Goal: Book appointment/travel/reservation

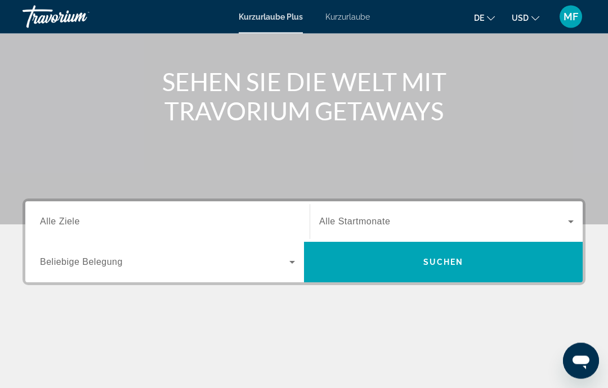
scroll to position [115, 0]
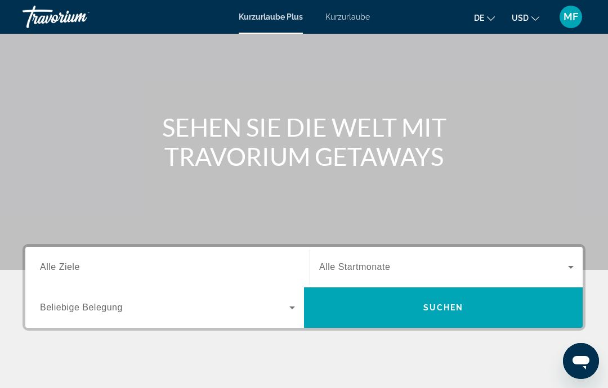
click at [210, 266] on input "Ziel Alle Ziele" at bounding box center [167, 268] width 255 height 14
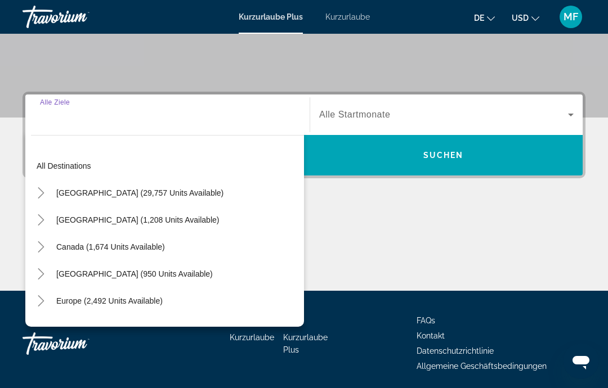
scroll to position [260, 0]
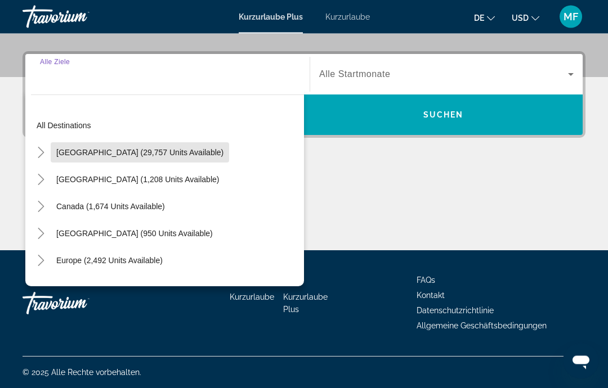
click at [184, 151] on span "[GEOGRAPHIC_DATA] (29,757 units available)" at bounding box center [139, 153] width 167 height 9
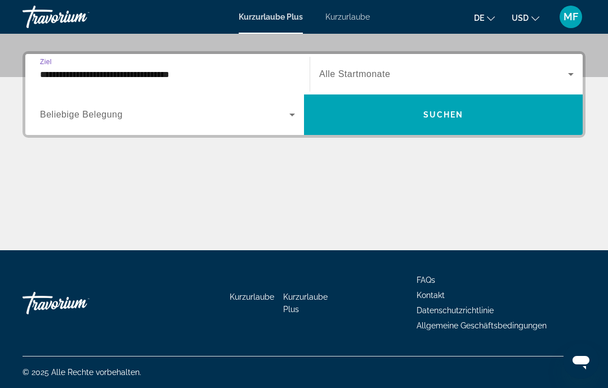
click at [199, 75] on input "**********" at bounding box center [167, 75] width 255 height 14
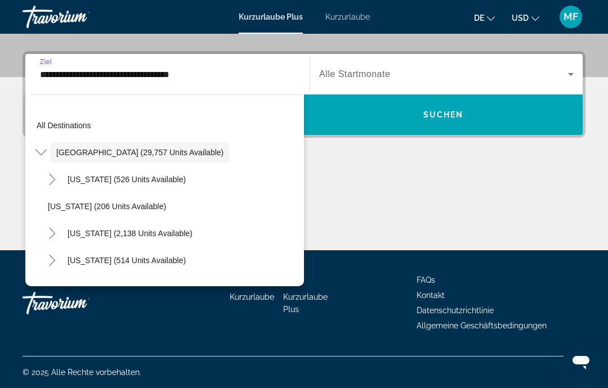
scroll to position [219, 0]
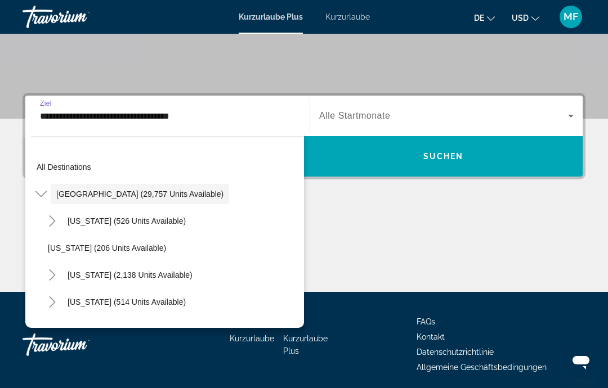
click at [53, 190] on span "Such-Widget" at bounding box center [140, 194] width 178 height 27
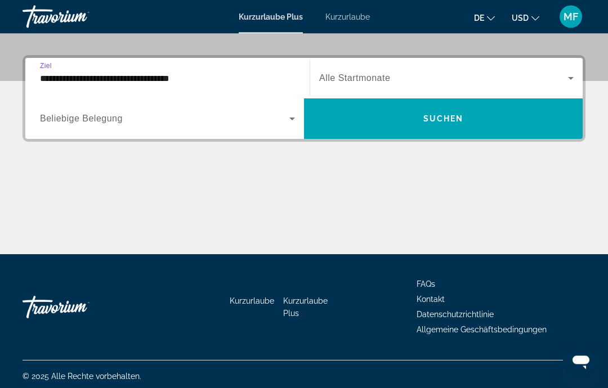
scroll to position [260, 0]
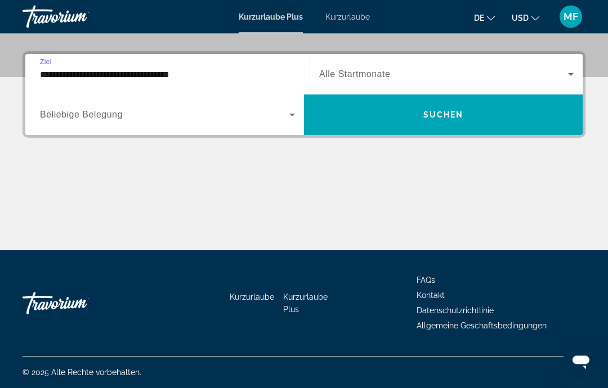
click at [231, 69] on input "**********" at bounding box center [167, 76] width 255 height 14
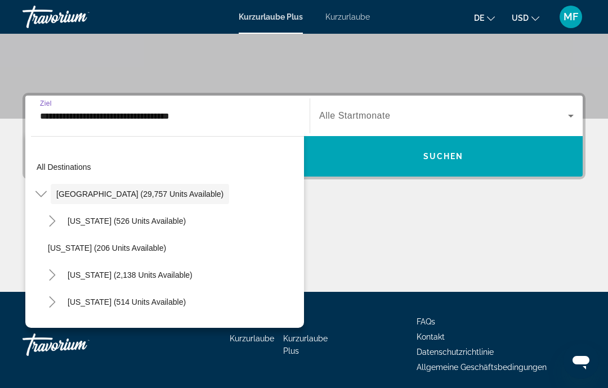
click at [43, 191] on icon "Toggle United States (29,757 units available)" at bounding box center [40, 194] width 11 height 11
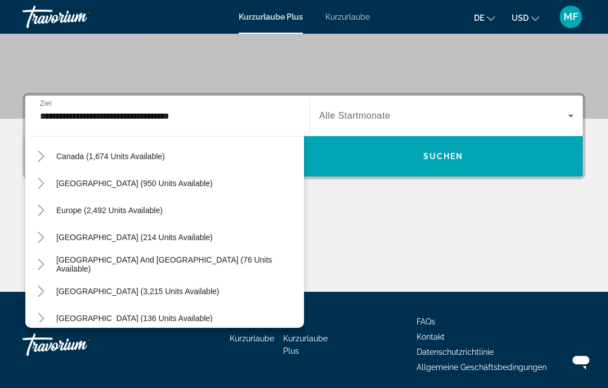
scroll to position [92, 0]
click at [145, 216] on span "Such-Widget" at bounding box center [110, 209] width 118 height 27
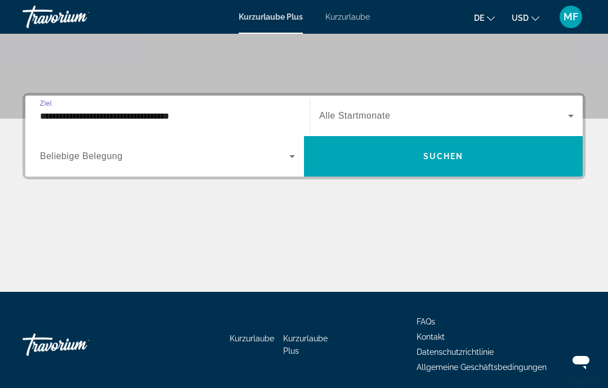
type input "**********"
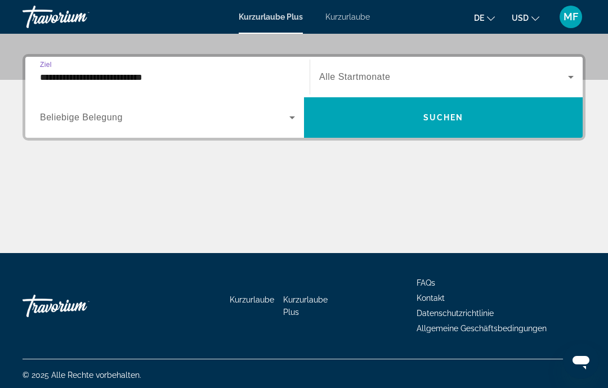
scroll to position [260, 0]
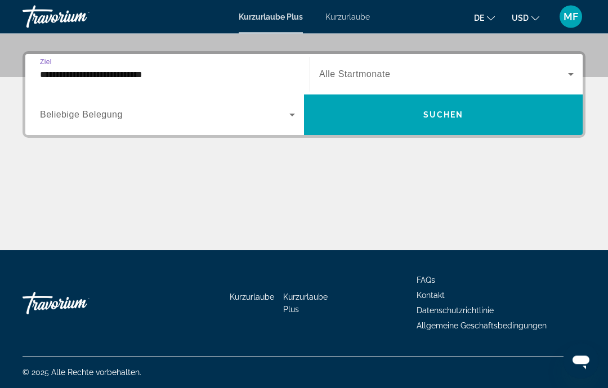
click at [292, 113] on icon "Such-Widget" at bounding box center [292, 116] width 14 height 14
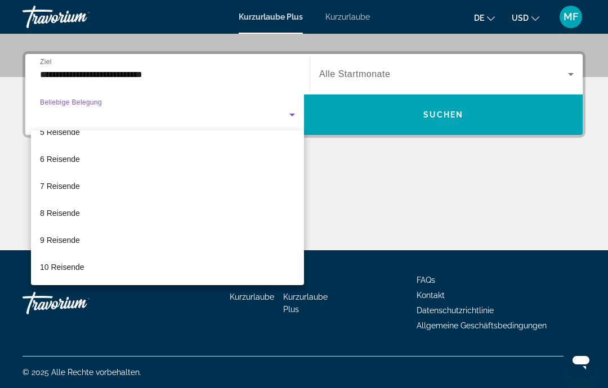
scroll to position [124, 0]
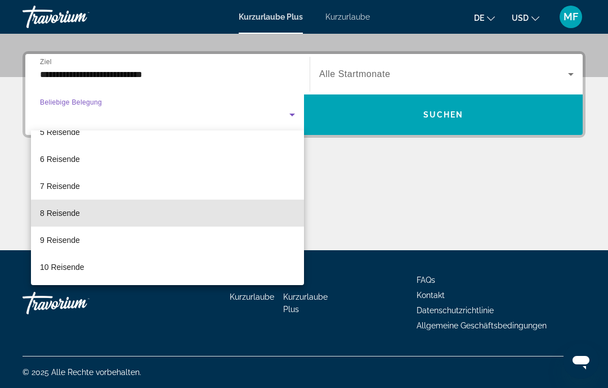
click at [218, 216] on mat-option "8 Reisende" at bounding box center [167, 213] width 273 height 27
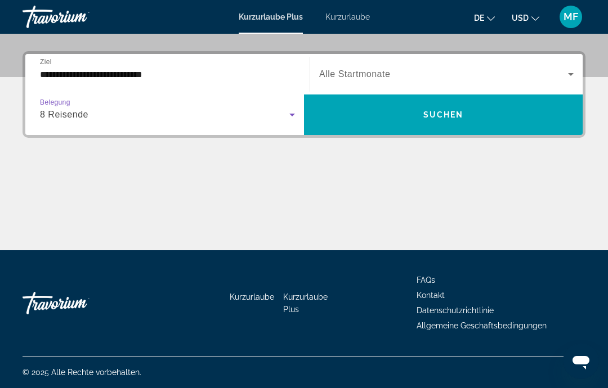
click at [441, 118] on font "Suchen" at bounding box center [443, 114] width 41 height 9
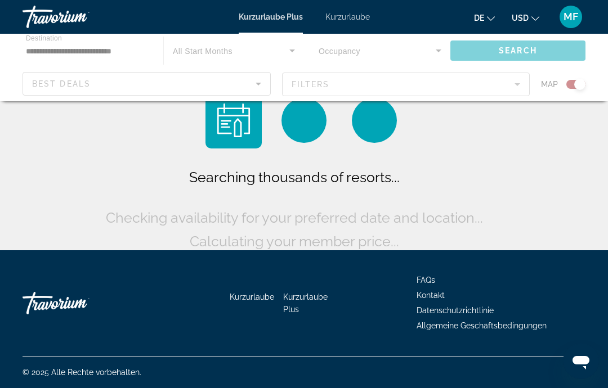
scroll to position [45, 0]
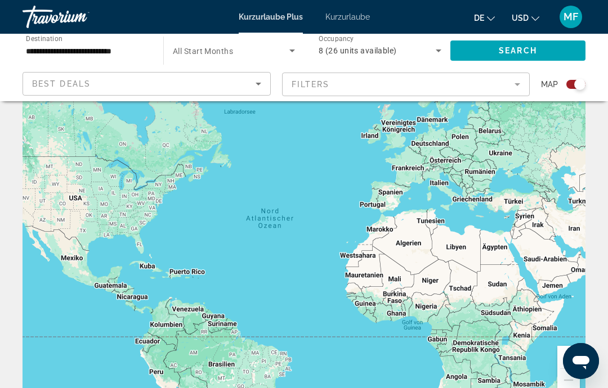
click at [568, 88] on div "Search widget" at bounding box center [572, 84] width 28 height 9
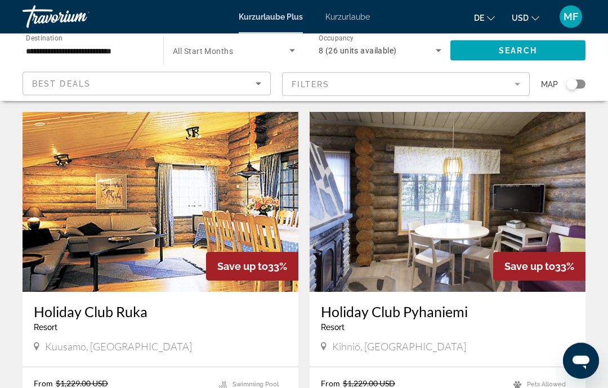
scroll to position [1959, 0]
click at [420, 42] on div "8 (26 units available)" at bounding box center [380, 51] width 123 height 32
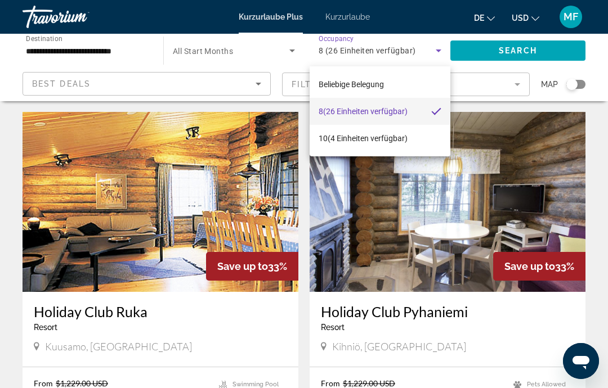
click at [386, 86] on mat-option "Beliebige Belegung" at bounding box center [380, 84] width 141 height 27
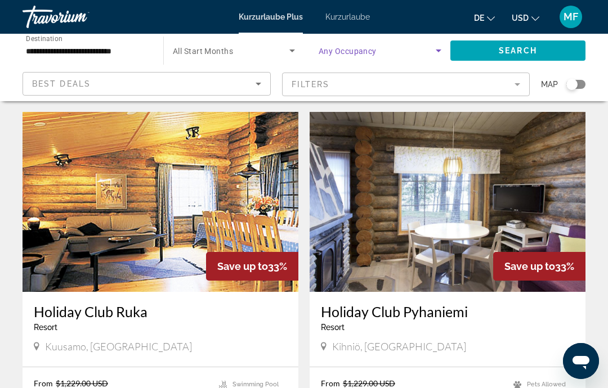
click at [518, 83] on mat-form-field "Filters" at bounding box center [406, 85] width 248 height 24
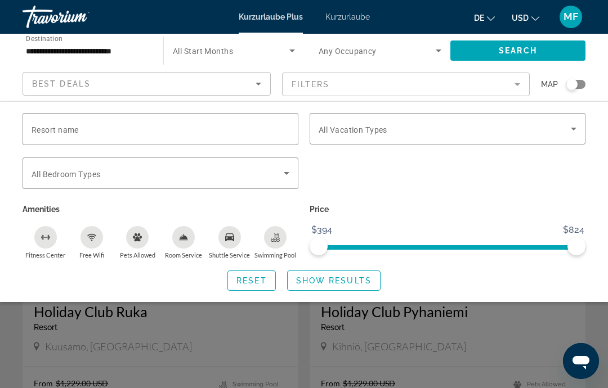
click at [292, 174] on icon "Search widget" at bounding box center [287, 174] width 14 height 14
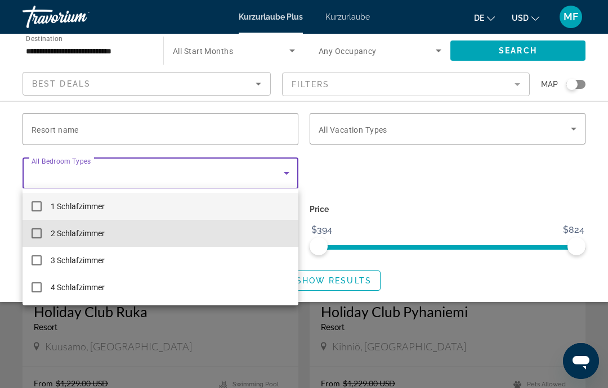
click at [109, 236] on mat-option "2 Schlafzimmer" at bounding box center [161, 233] width 276 height 27
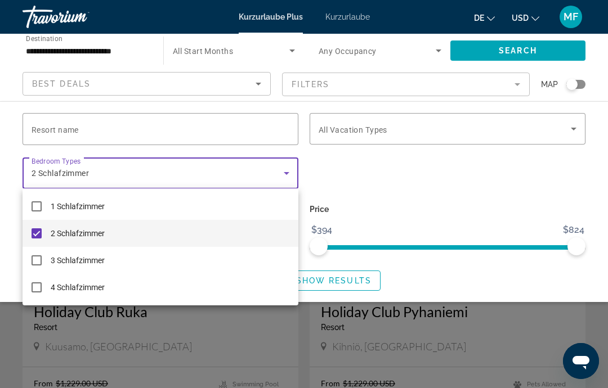
click at [361, 280] on div at bounding box center [304, 194] width 608 height 388
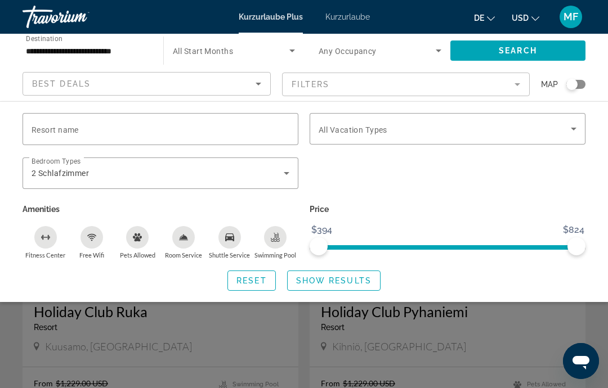
click at [358, 279] on span "Show Results" at bounding box center [333, 280] width 75 height 9
click at [342, 279] on span "Show Results" at bounding box center [333, 280] width 75 height 9
click at [534, 52] on span "Search" at bounding box center [518, 50] width 38 height 9
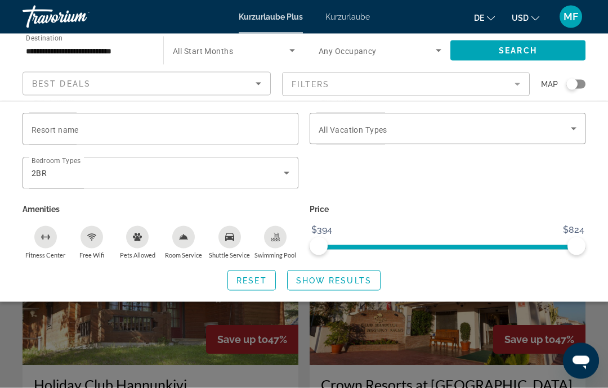
scroll to position [338, 0]
click at [271, 329] on div "Search widget" at bounding box center [304, 279] width 608 height 220
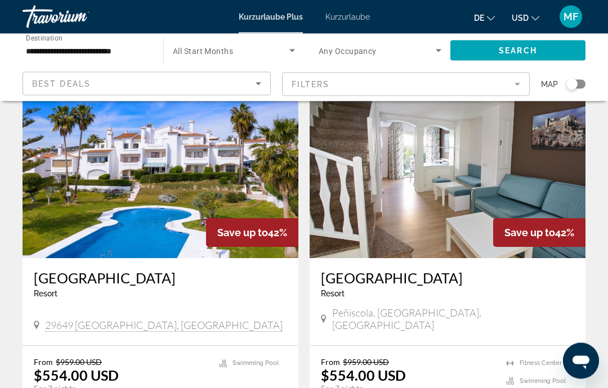
scroll to position [1595, 0]
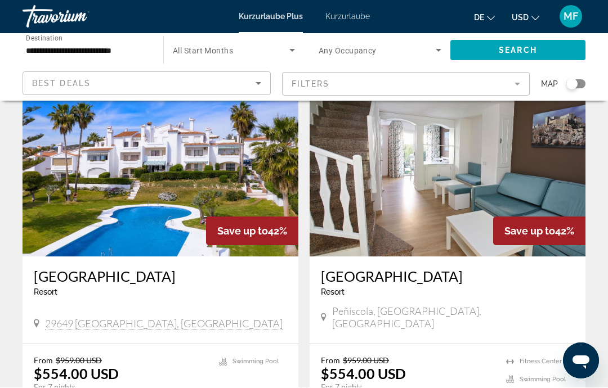
click at [232, 177] on img "Hauptinhalt" at bounding box center [161, 167] width 276 height 180
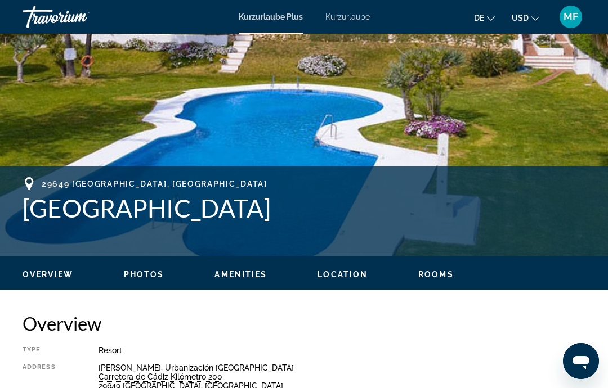
click at [438, 272] on span "Rooms" at bounding box center [435, 274] width 35 height 9
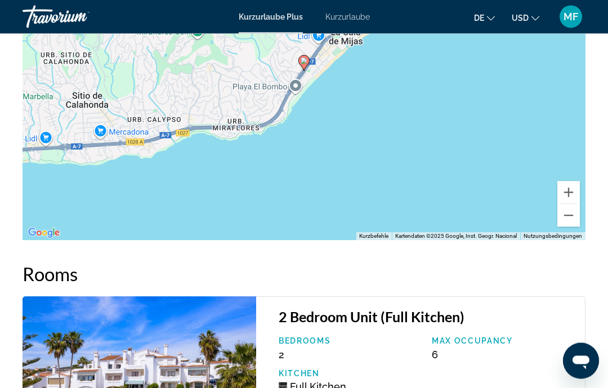
scroll to position [1614, 0]
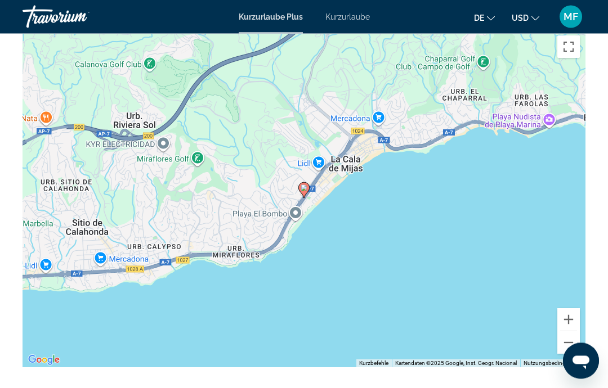
scroll to position [45, 0]
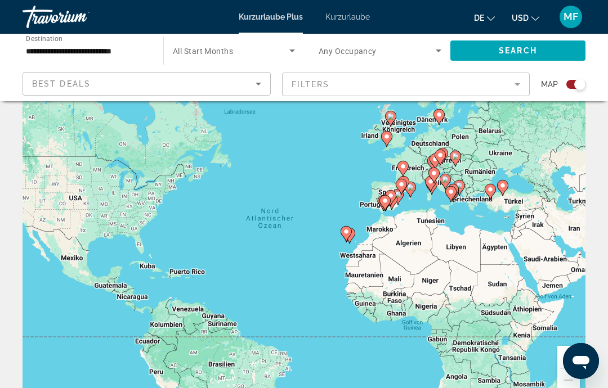
click at [579, 87] on div "Search widget" at bounding box center [579, 84] width 11 height 11
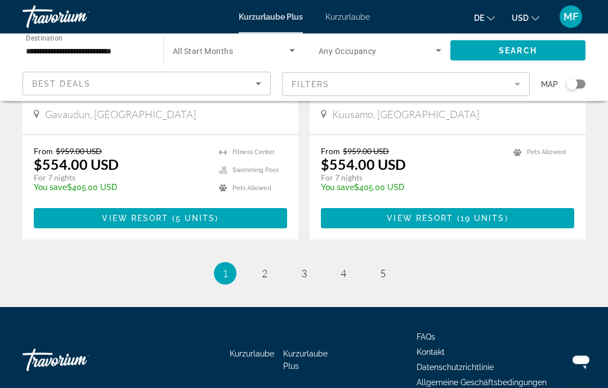
scroll to position [2204, 0]
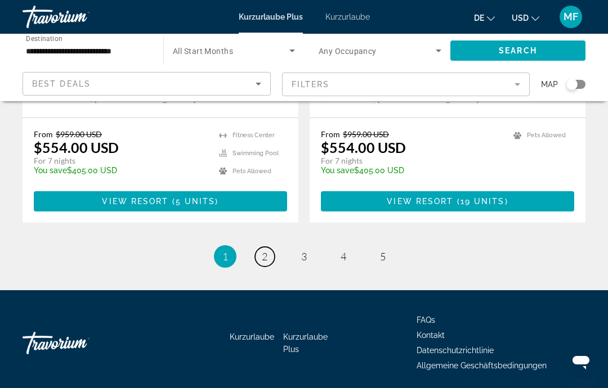
click at [271, 257] on link "page 2" at bounding box center [265, 257] width 20 height 20
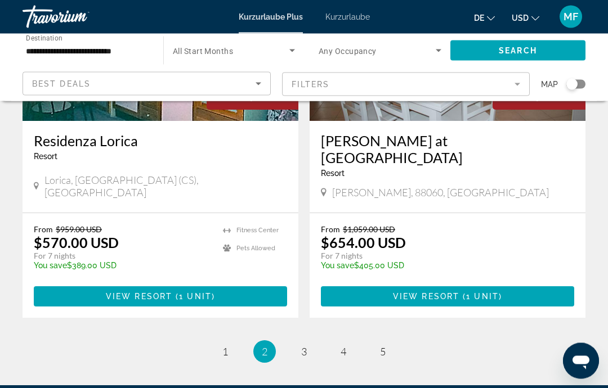
scroll to position [2187, 0]
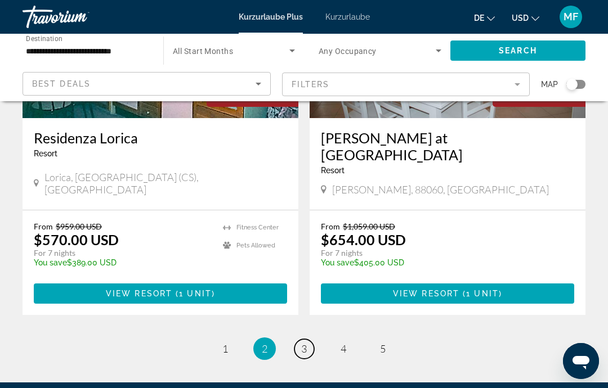
click at [301, 343] on span "3" at bounding box center [304, 349] width 6 height 12
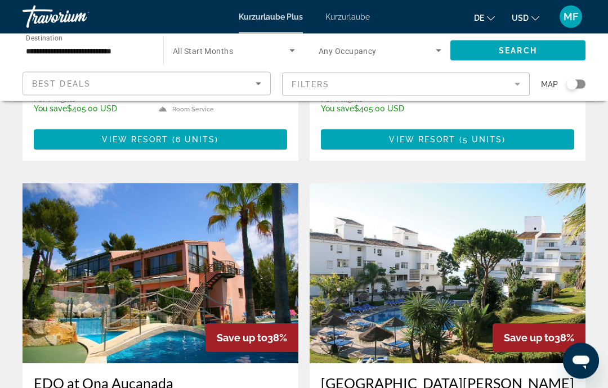
scroll to position [773, 0]
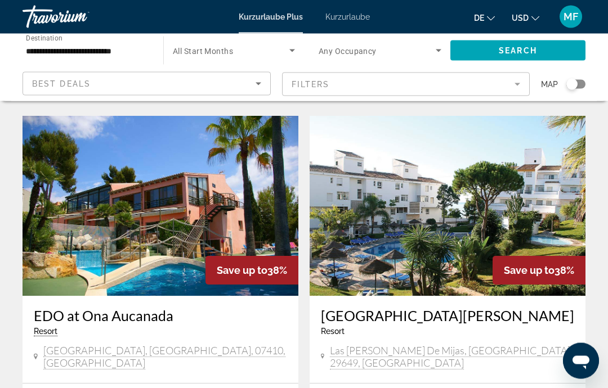
click at [238, 166] on img "Hauptinhalt" at bounding box center [161, 207] width 276 height 180
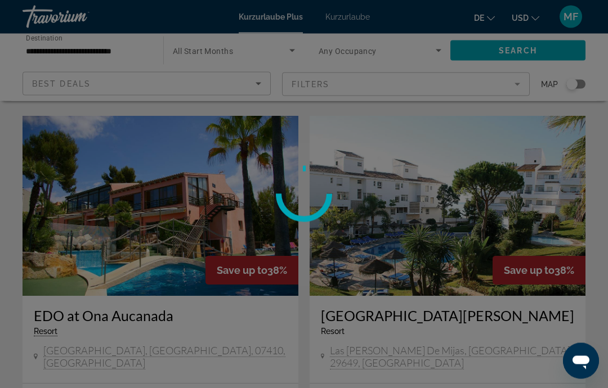
scroll to position [841, 0]
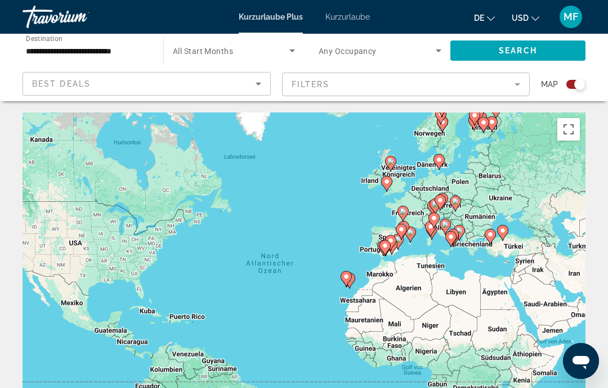
click at [574, 83] on div "Search widget" at bounding box center [575, 84] width 19 height 9
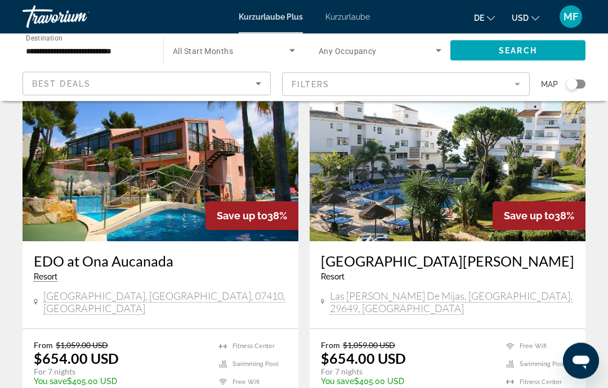
scroll to position [912, 0]
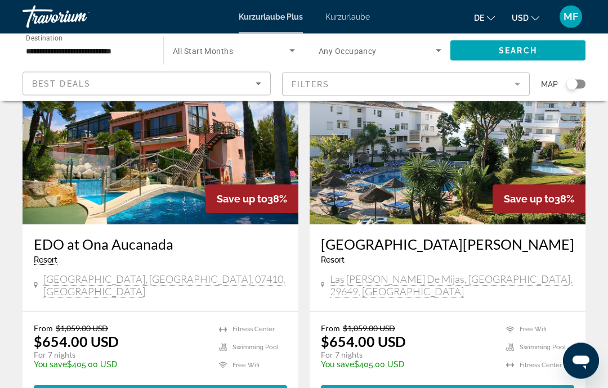
click at [170, 144] on img "Hauptinhalt" at bounding box center [161, 135] width 276 height 180
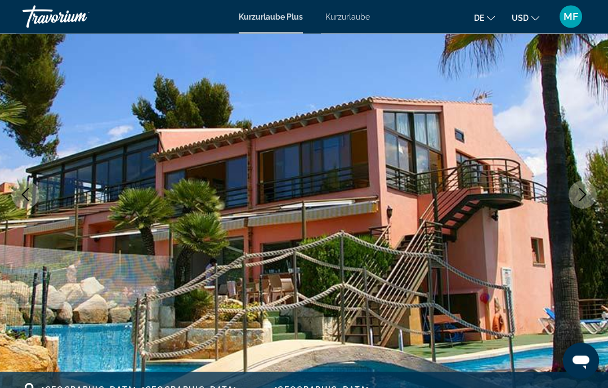
scroll to position [106, 0]
click at [588, 198] on icon "Next image" at bounding box center [583, 195] width 14 height 14
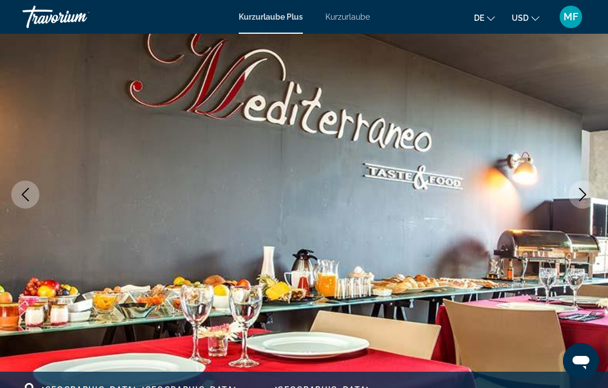
click at [587, 201] on icon "Next image" at bounding box center [583, 195] width 14 height 14
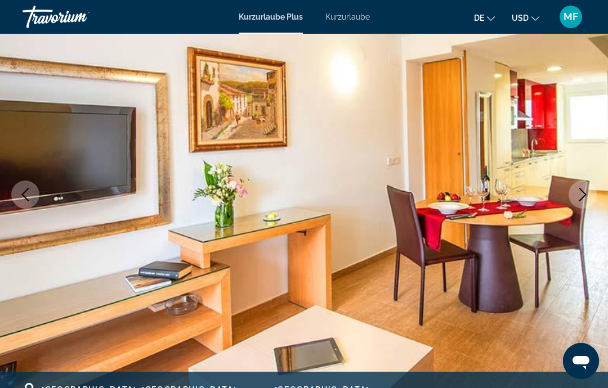
click at [588, 200] on icon "Next image" at bounding box center [583, 195] width 14 height 14
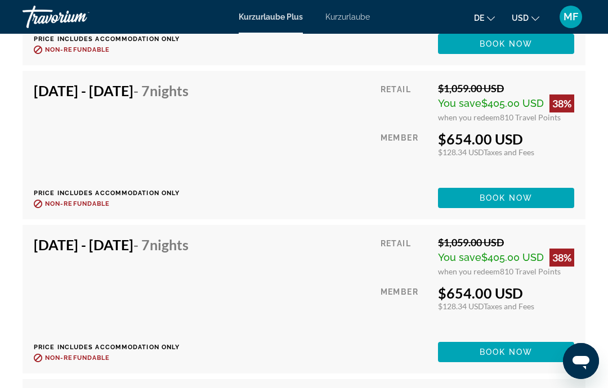
scroll to position [3048, 0]
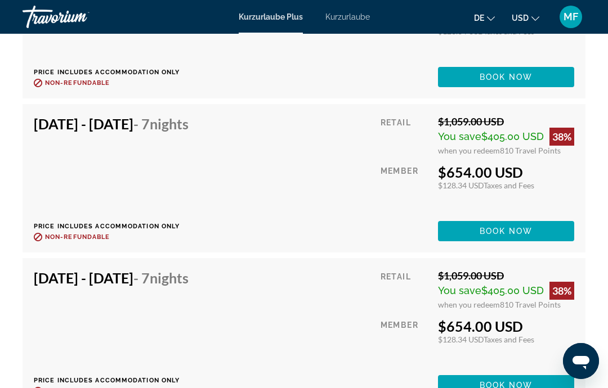
scroll to position [45, 0]
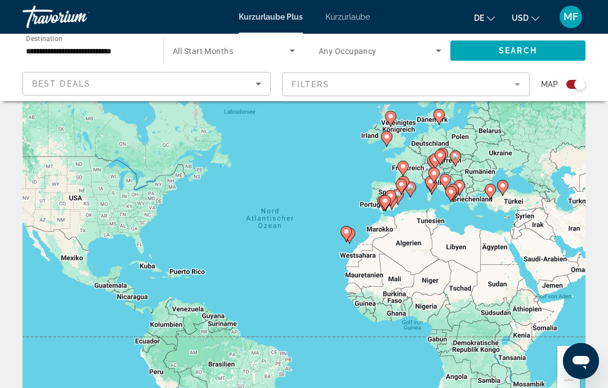
click at [581, 88] on div "Search widget" at bounding box center [579, 84] width 11 height 11
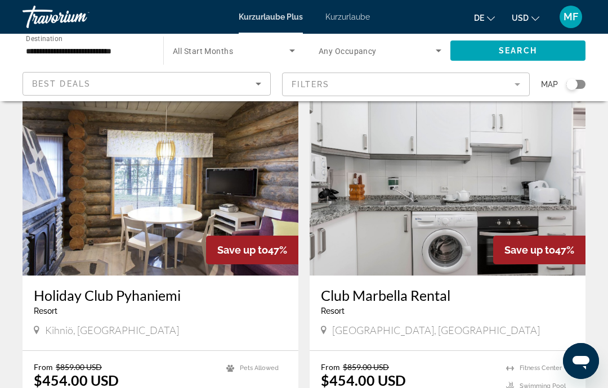
scroll to position [23, 0]
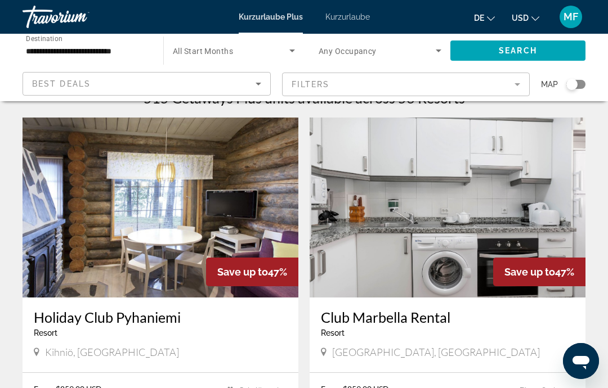
click at [110, 56] on input "**********" at bounding box center [87, 51] width 123 height 14
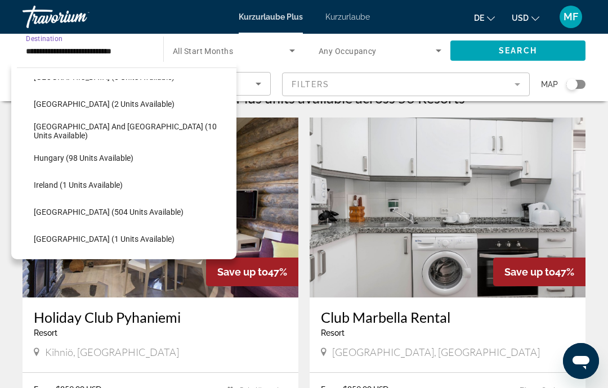
scroll to position [340, 0]
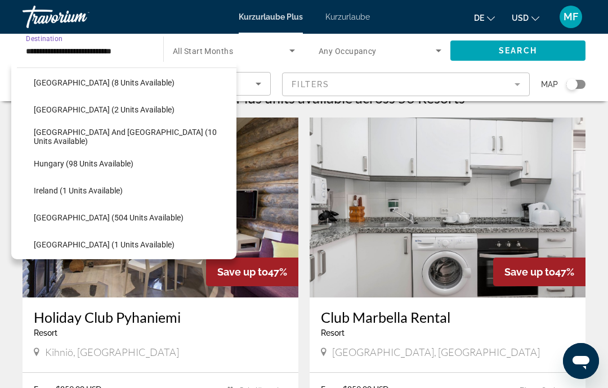
click at [607, 77] on div "**********" at bounding box center [304, 68] width 608 height 68
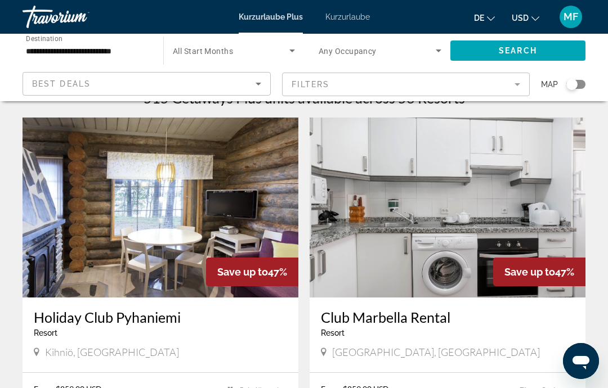
click at [250, 54] on span "Search widget" at bounding box center [231, 51] width 117 height 14
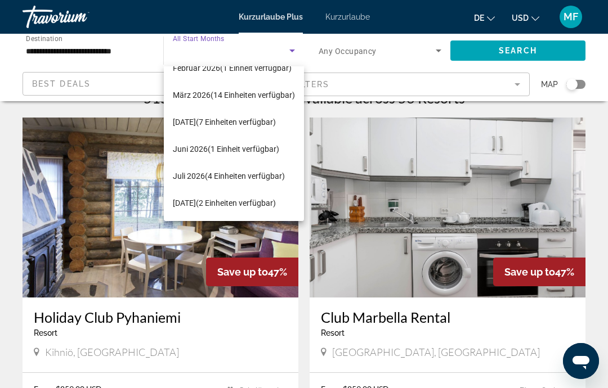
scroll to position [178, 0]
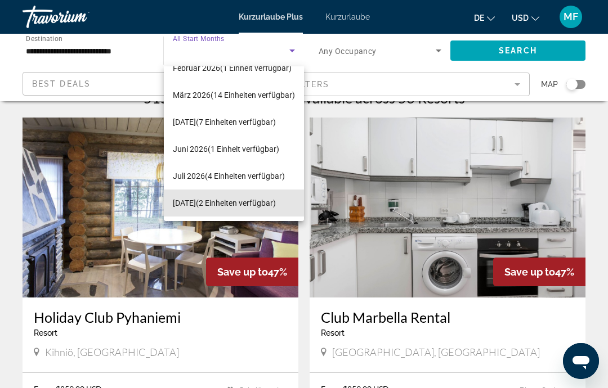
click at [240, 199] on font "(2 Einheiten verfügbar)" at bounding box center [236, 203] width 80 height 9
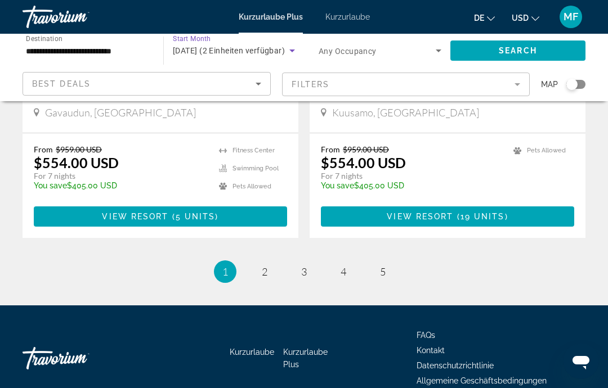
scroll to position [2204, 0]
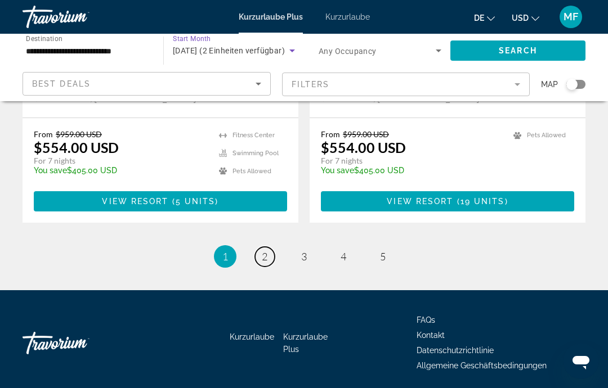
click at [272, 266] on link "page 2" at bounding box center [265, 257] width 20 height 20
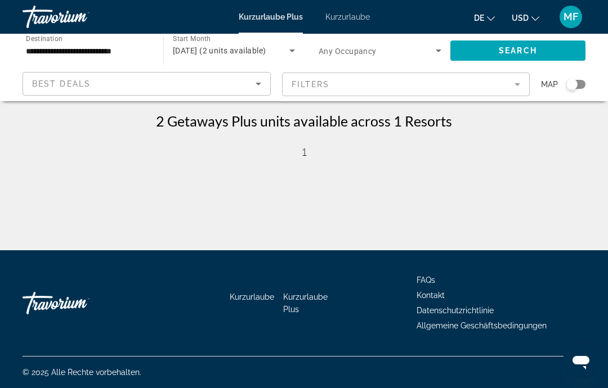
click at [296, 51] on icon "Search widget" at bounding box center [292, 51] width 14 height 14
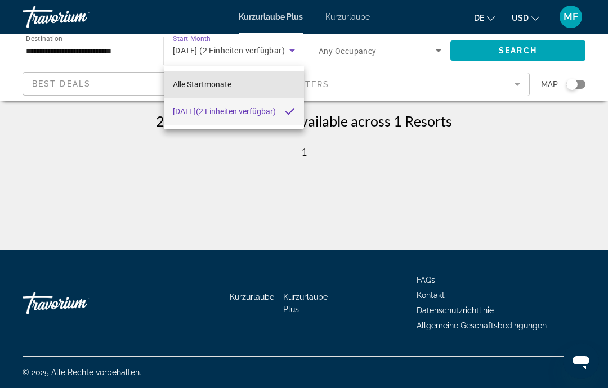
click at [262, 85] on mat-option "Alle Startmonate" at bounding box center [234, 84] width 140 height 27
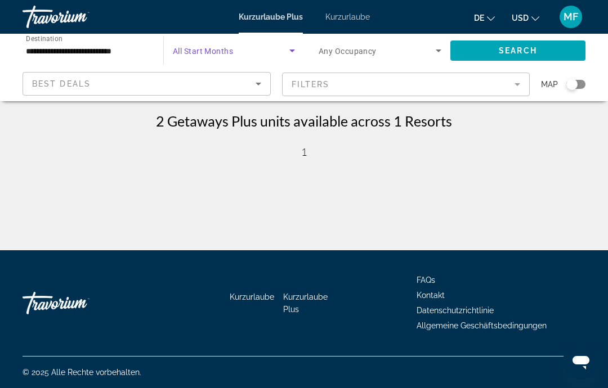
click at [503, 55] on span "Search" at bounding box center [518, 50] width 38 height 9
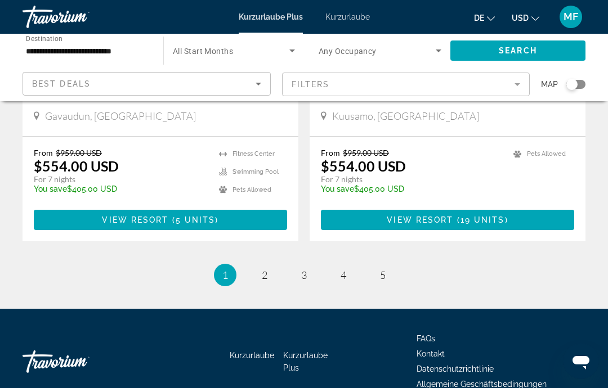
scroll to position [2204, 0]
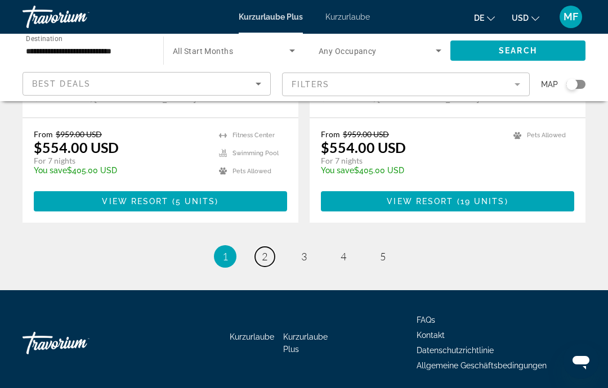
click at [269, 265] on link "page 2" at bounding box center [265, 257] width 20 height 20
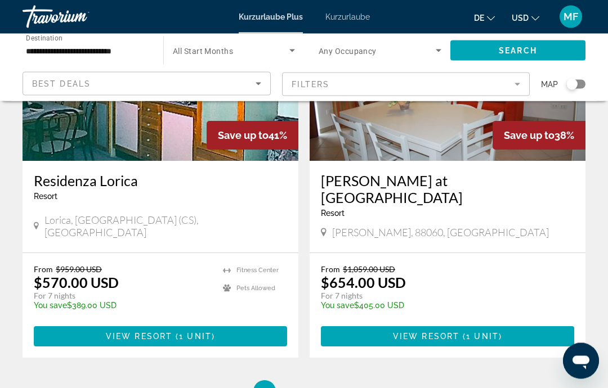
scroll to position [2187, 0]
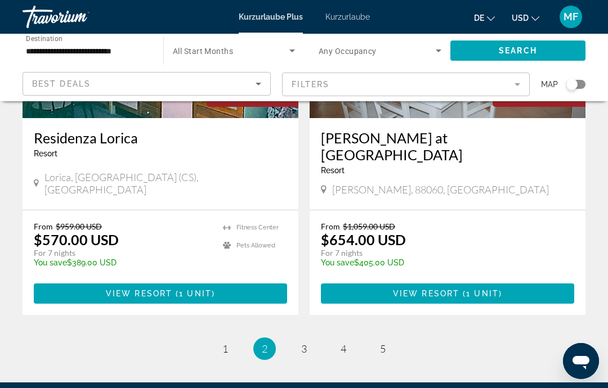
click at [303, 343] on span "3" at bounding box center [304, 349] width 6 height 12
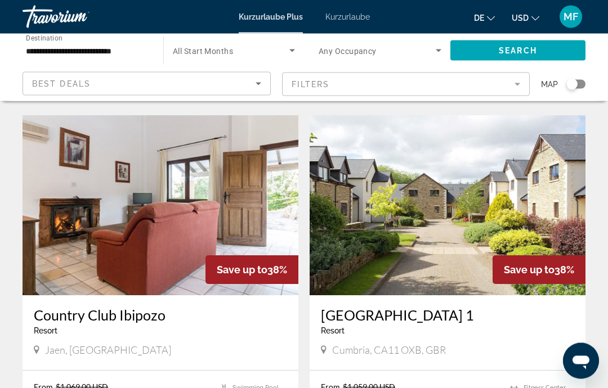
scroll to position [2061, 0]
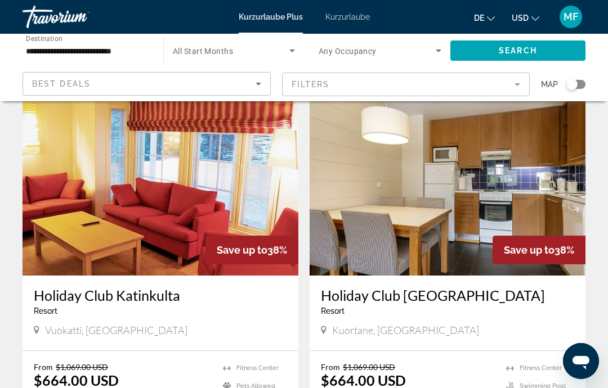
scroll to position [32, 0]
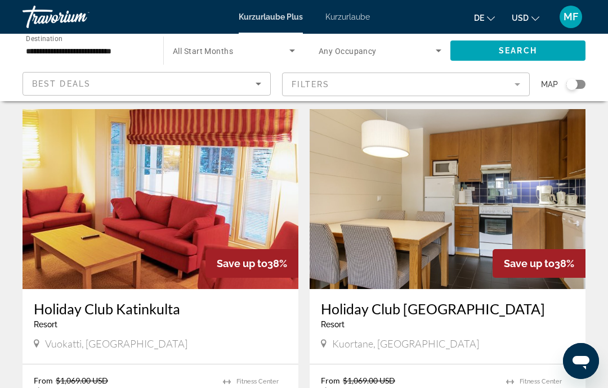
click at [513, 187] on img "Hauptinhalt" at bounding box center [448, 199] width 276 height 180
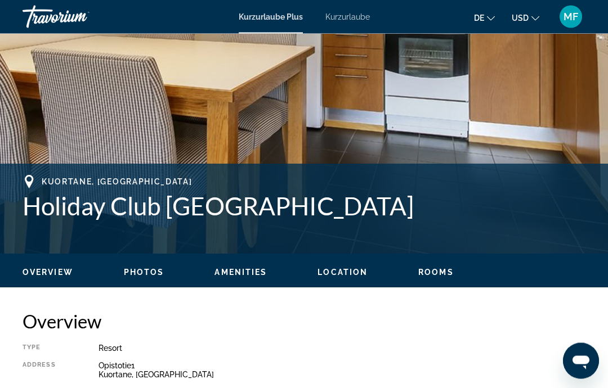
scroll to position [350, 0]
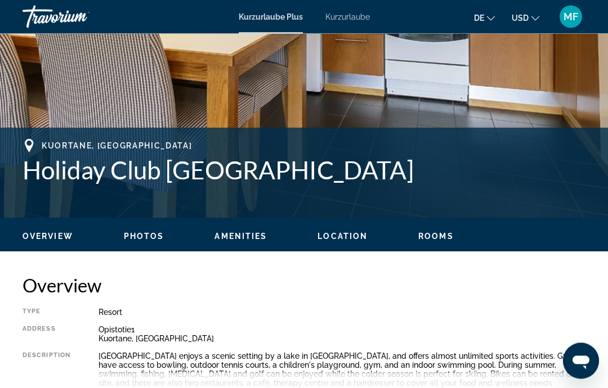
click at [441, 237] on span "Rooms" at bounding box center [435, 236] width 35 height 9
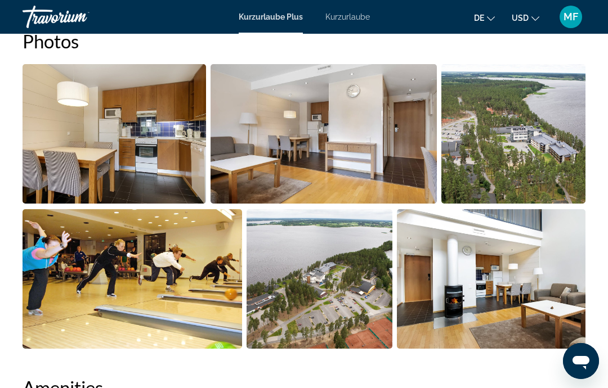
scroll to position [745, 0]
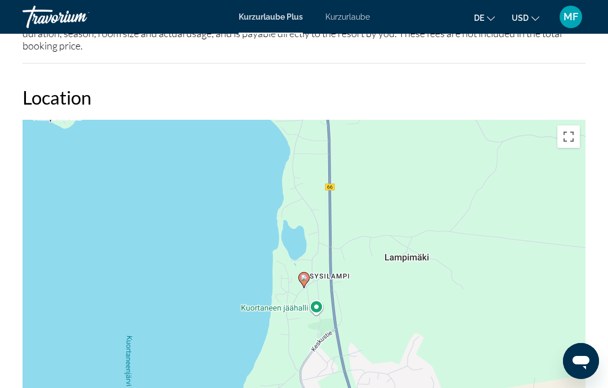
scroll to position [45, 0]
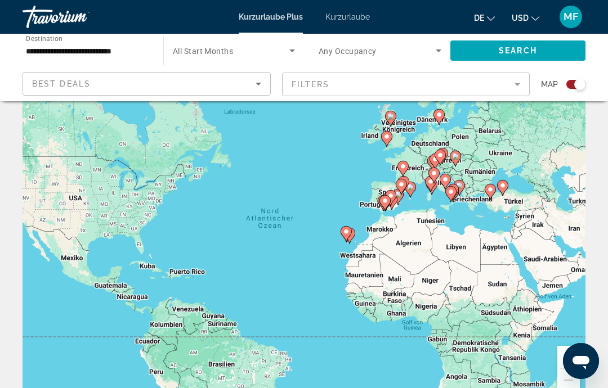
click at [575, 88] on div "Search widget" at bounding box center [575, 84] width 19 height 9
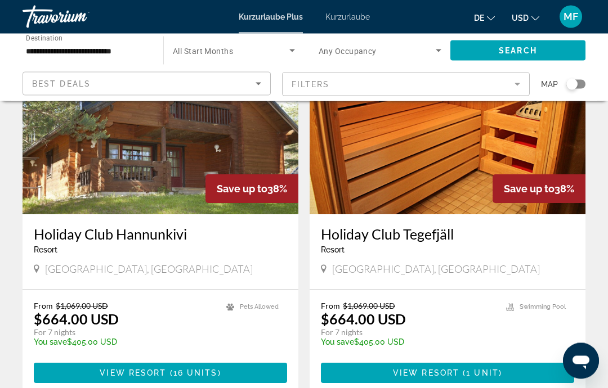
scroll to position [2046, 0]
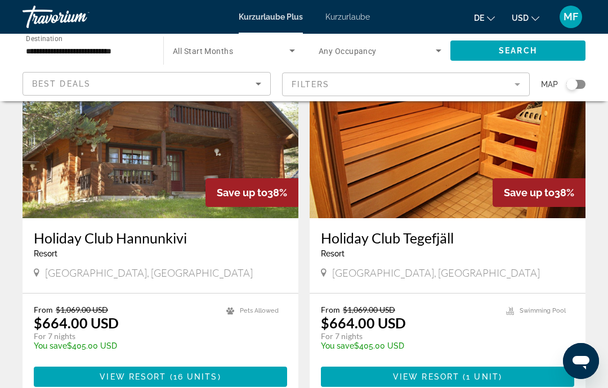
click at [442, 156] on img "Hauptinhalt" at bounding box center [448, 128] width 276 height 180
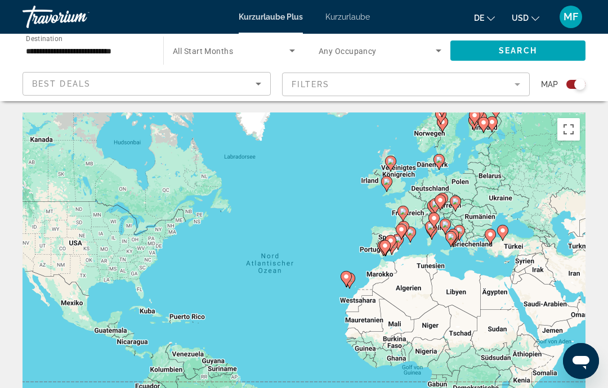
click at [571, 80] on div "Search widget" at bounding box center [575, 84] width 19 height 9
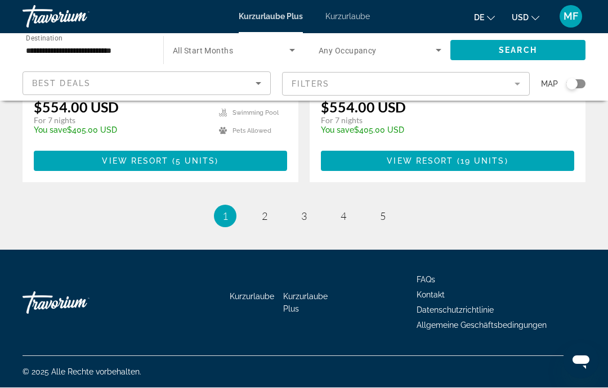
scroll to position [2204, 0]
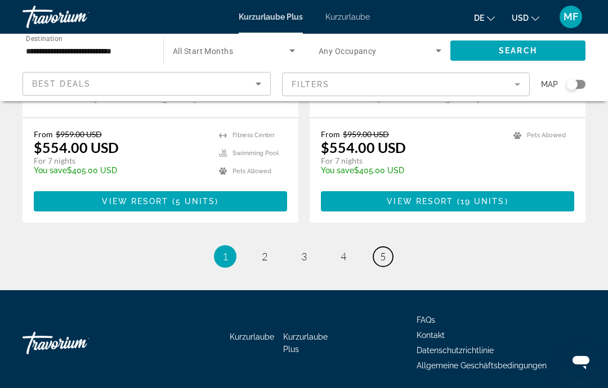
click at [389, 259] on link "page 5" at bounding box center [383, 257] width 20 height 20
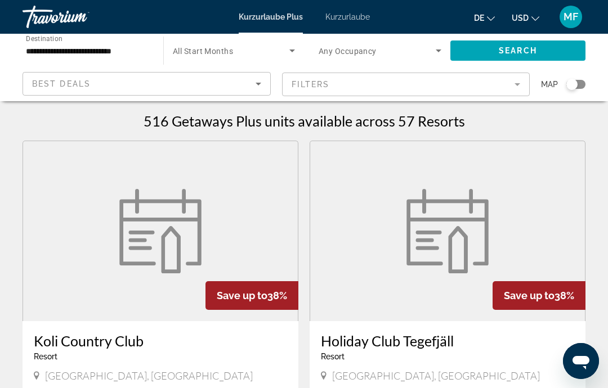
click at [362, 17] on font "Kurzurlaube" at bounding box center [347, 16] width 44 height 9
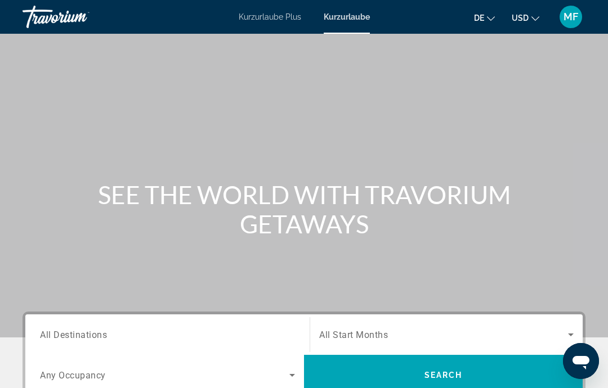
click at [162, 334] on input "Destination All Destinations" at bounding box center [167, 336] width 255 height 14
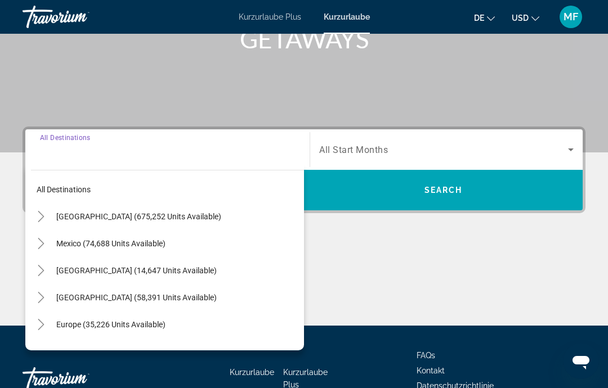
scroll to position [261, 0]
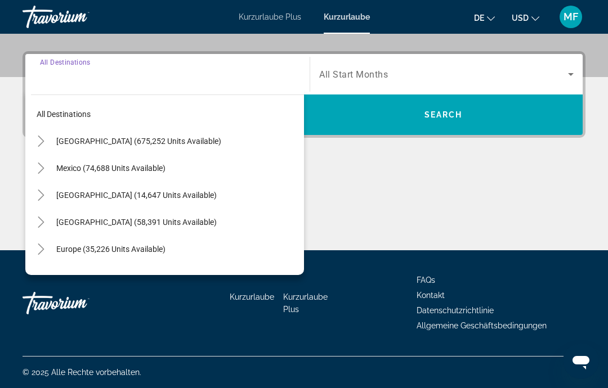
click at [145, 255] on span "Search widget" at bounding box center [177, 249] width 253 height 27
type input "**********"
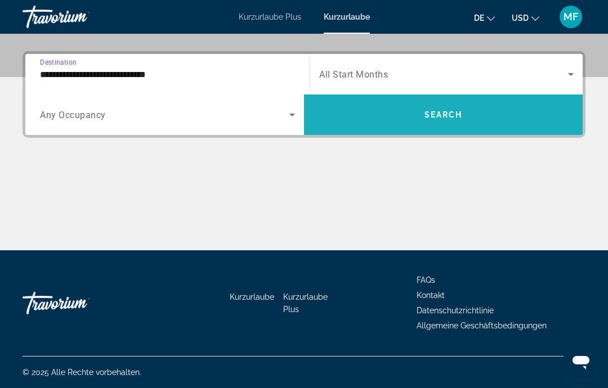
click at [438, 120] on span "Search widget" at bounding box center [443, 114] width 279 height 27
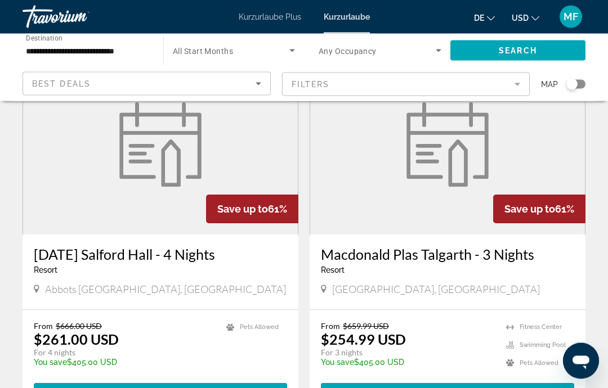
scroll to position [487, 0]
